Goal: Transaction & Acquisition: Purchase product/service

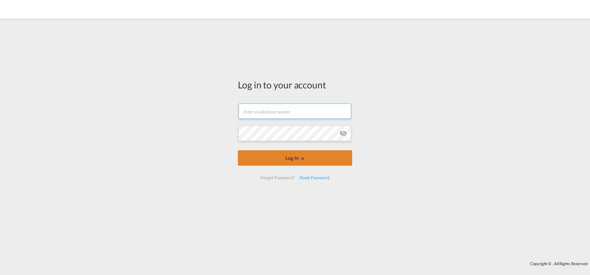
type input "[EMAIL_ADDRESS][PERSON_NAME][DOMAIN_NAME]"
click at [287, 159] on button "Log In" at bounding box center [295, 157] width 114 height 15
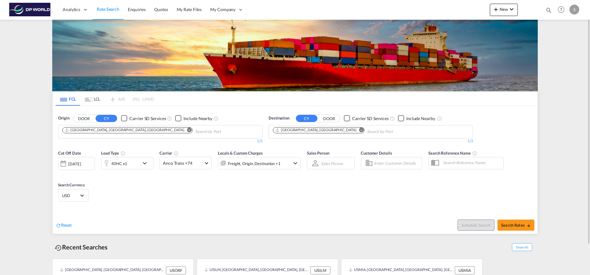
click at [187, 130] on md-icon "Remove" at bounding box center [189, 129] width 5 height 5
click at [106, 130] on input "Chips input." at bounding box center [91, 132] width 58 height 10
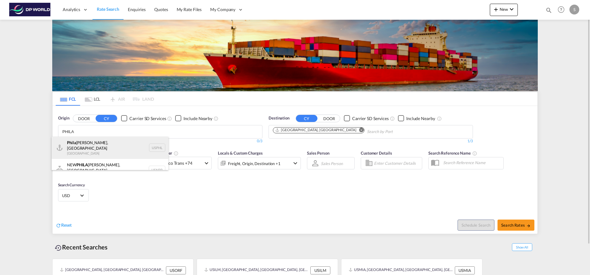
type input "PHILA"
click at [146, 146] on div "Phila [PERSON_NAME], PA [GEOGRAPHIC_DATA] USPHL" at bounding box center [110, 148] width 117 height 22
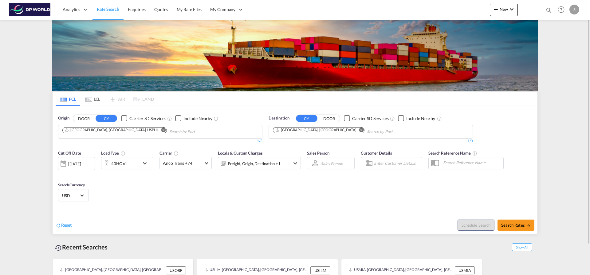
click at [360, 129] on md-icon "Remove" at bounding box center [362, 129] width 5 height 5
click at [314, 132] on input "Chips input." at bounding box center [302, 132] width 58 height 10
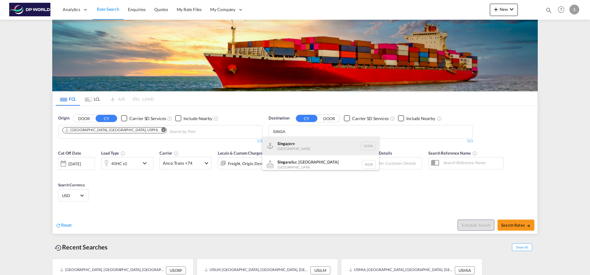
type input "SINGA"
click at [328, 143] on div "Singa pore [GEOGRAPHIC_DATA] [GEOGRAPHIC_DATA]" at bounding box center [320, 146] width 117 height 18
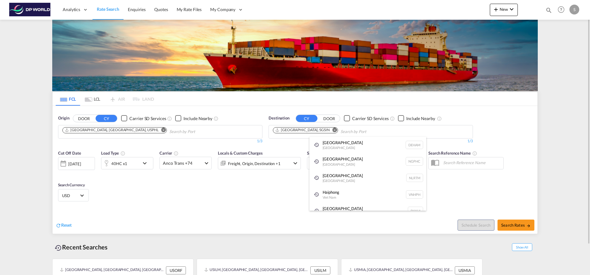
drag, startPoint x: 355, startPoint y: 209, endPoint x: 359, endPoint y: 205, distance: 5.2
click at [356, 208] on div "Karachi [GEOGRAPHIC_DATA] PKKHI" at bounding box center [368, 210] width 117 height 17
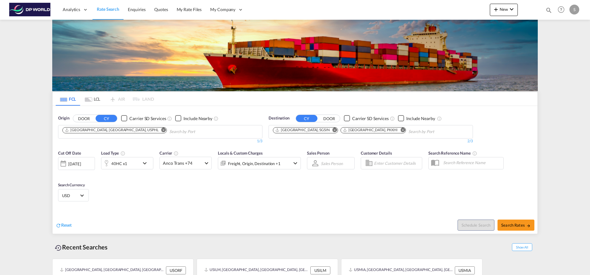
click at [401, 129] on md-icon "Remove" at bounding box center [403, 129] width 5 height 5
click at [514, 225] on span "Search Rates" at bounding box center [517, 224] width 30 height 5
type input "USPHL to SGSIN / [DATE]"
